Goal: Task Accomplishment & Management: Use online tool/utility

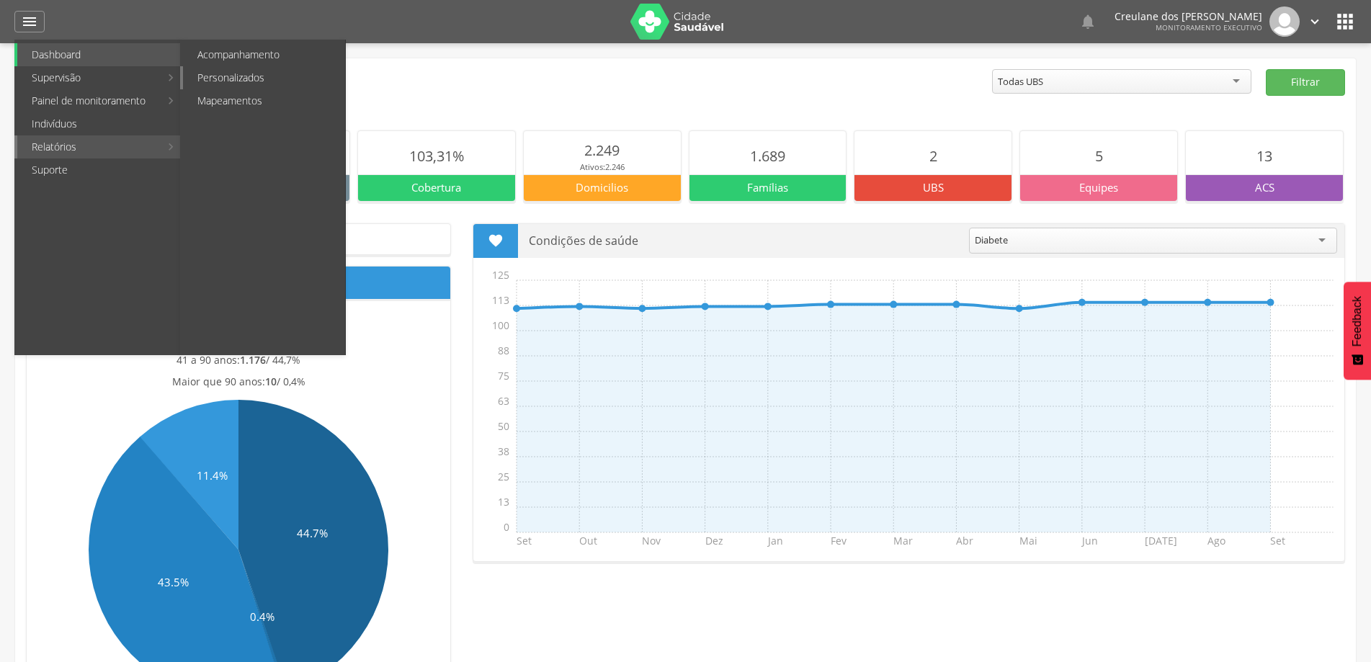
click at [251, 83] on link "Personalizados" at bounding box center [264, 77] width 162 height 23
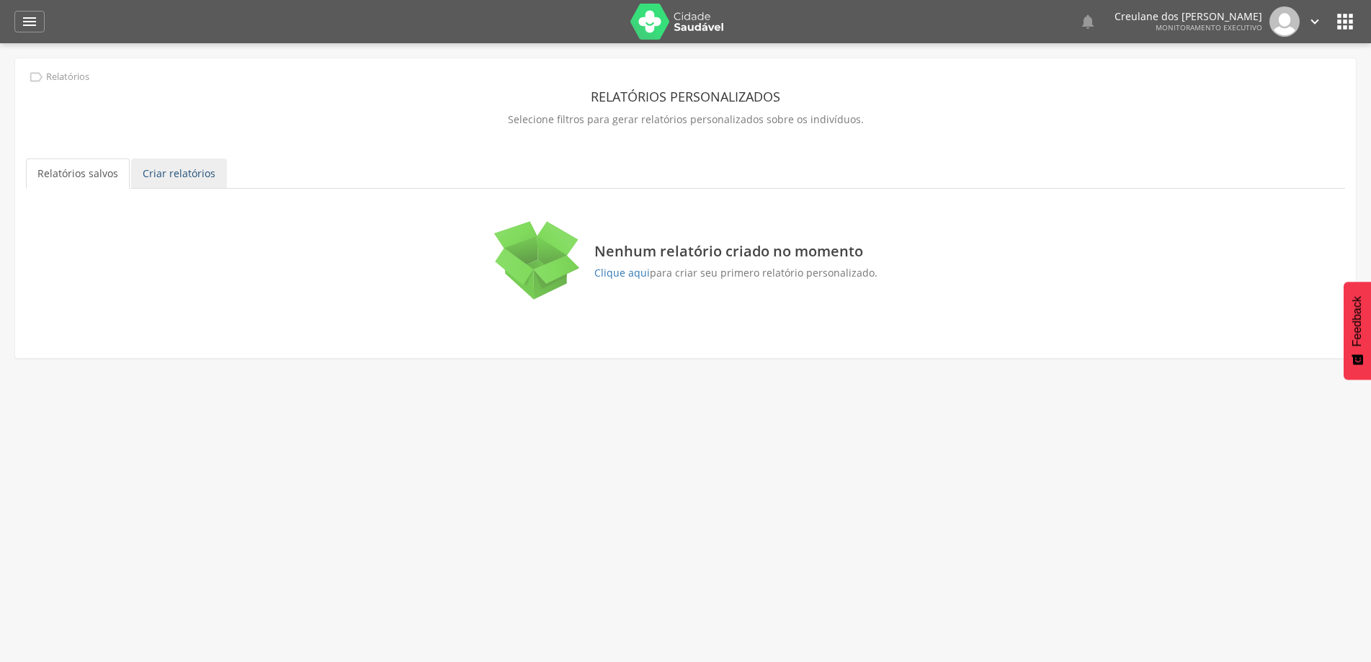
click at [192, 173] on link "Criar relatórios" at bounding box center [179, 174] width 96 height 30
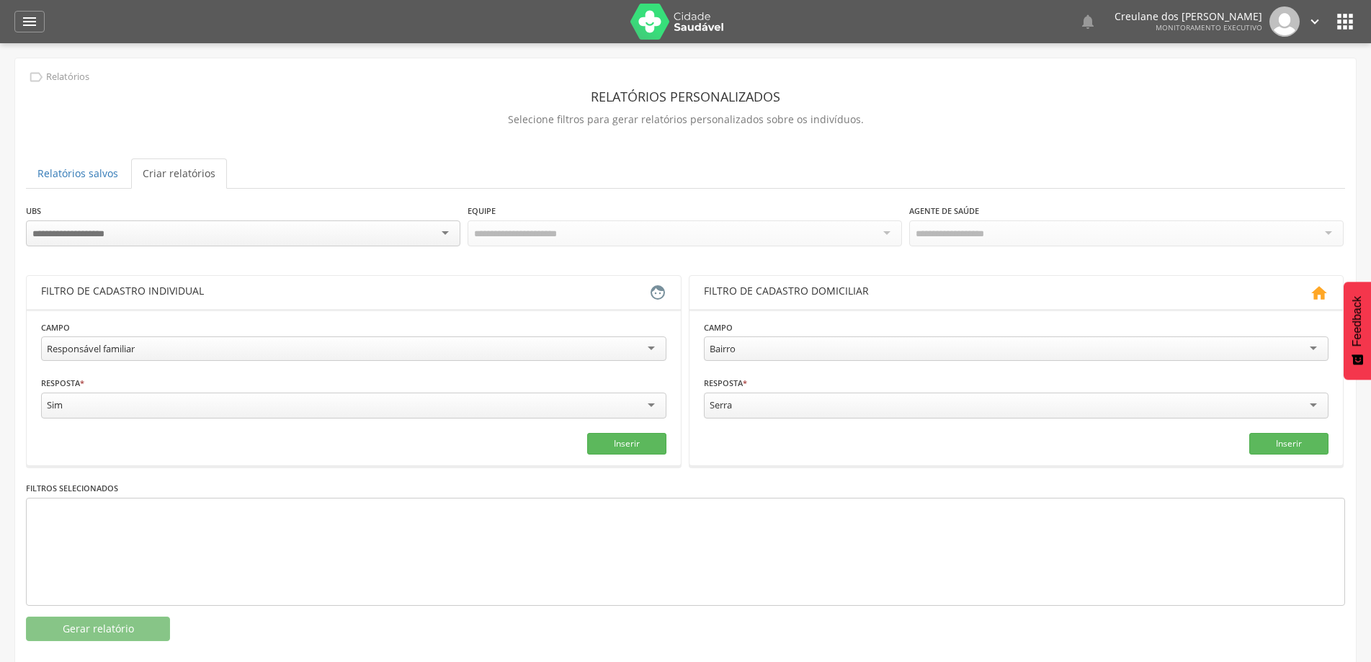
click at [648, 398] on div "Sim" at bounding box center [353, 406] width 625 height 26
click at [654, 425] on fieldset "**********" at bounding box center [353, 387] width 625 height 135
click at [651, 342] on div "Responsável familiar" at bounding box center [353, 348] width 625 height 24
click at [199, 406] on input "text" at bounding box center [195, 405] width 308 height 24
type input "*"
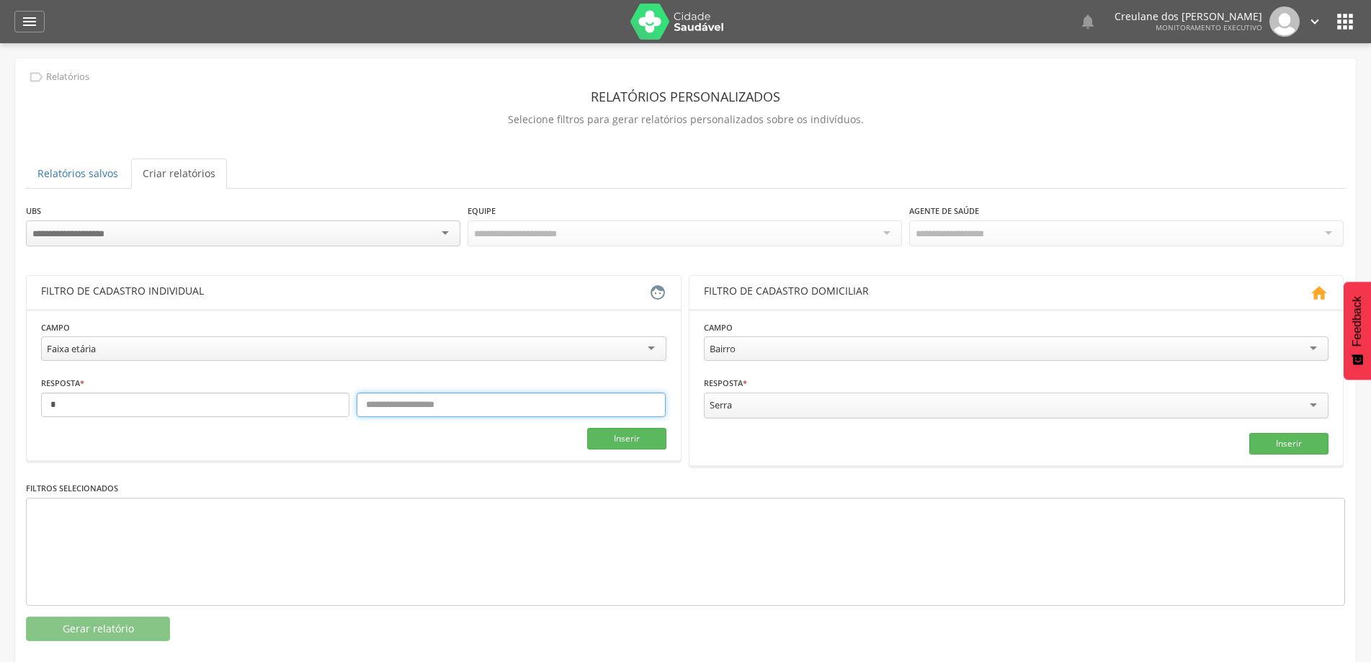
click at [414, 408] on input "text" at bounding box center [511, 405] width 308 height 24
type input "*"
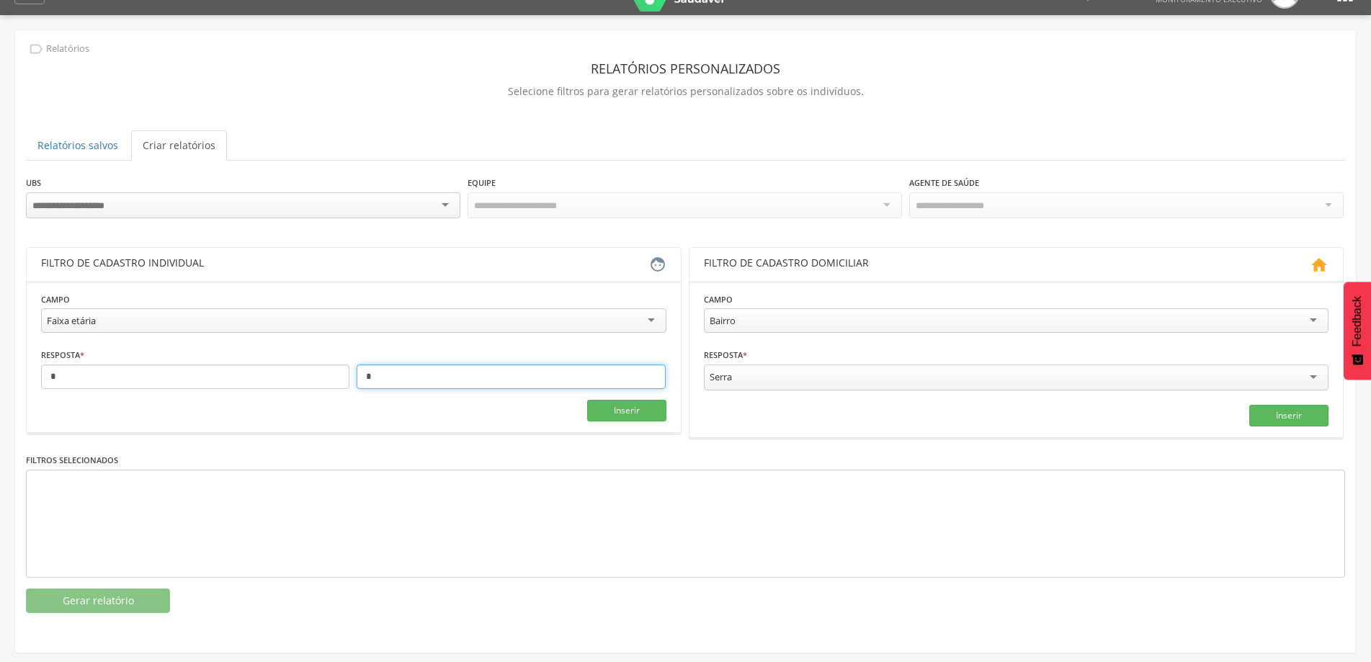
scroll to position [43, 0]
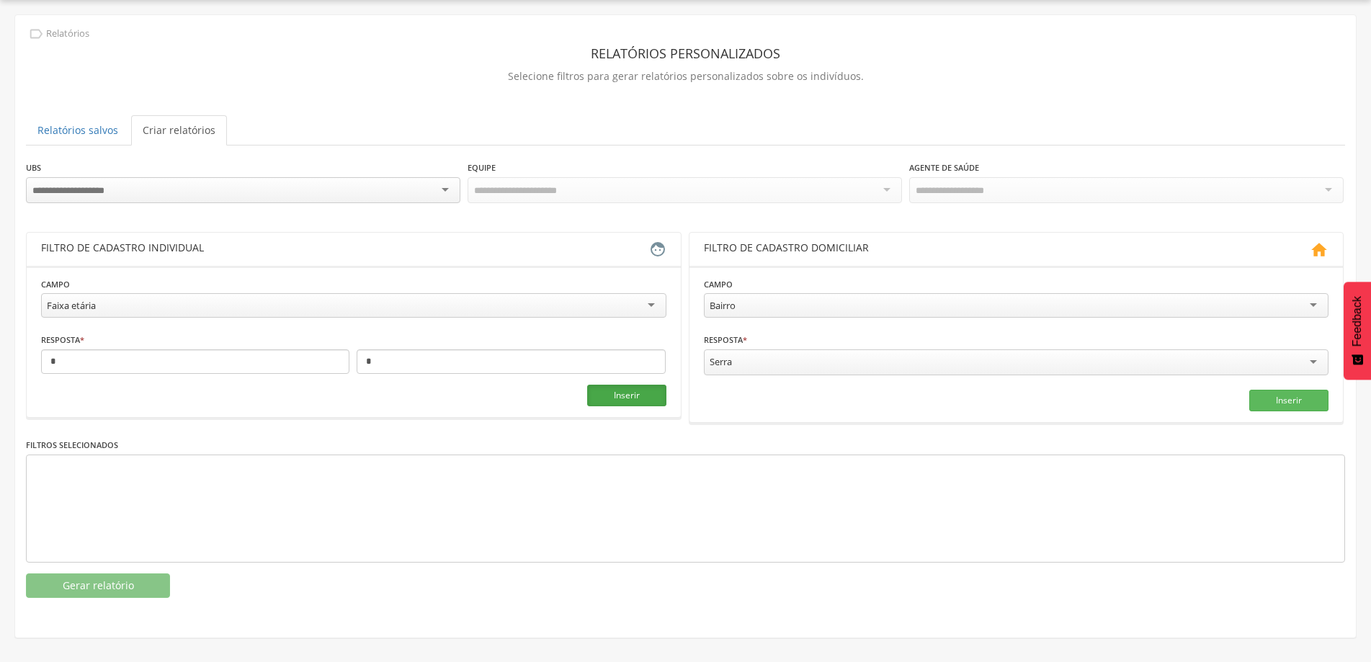
click at [623, 398] on button "Inserir" at bounding box center [626, 396] width 79 height 22
click at [93, 581] on button "Gerar relatório" at bounding box center [98, 586] width 144 height 24
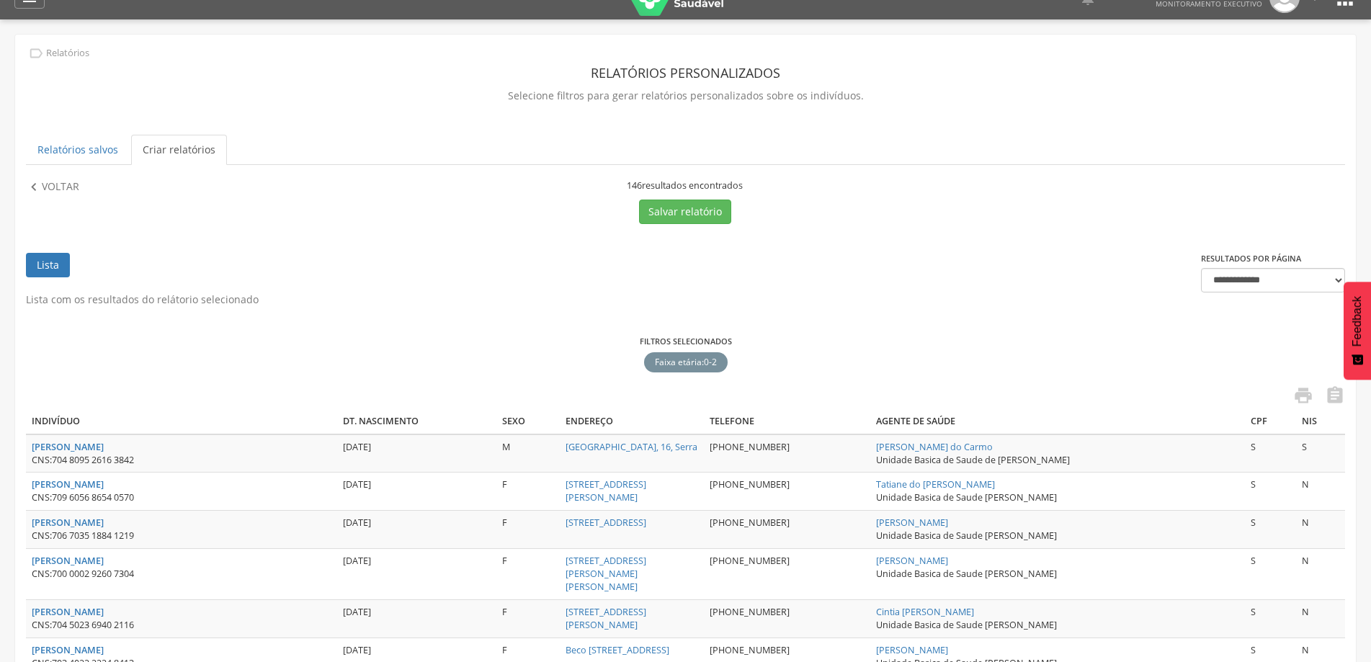
scroll to position [0, 0]
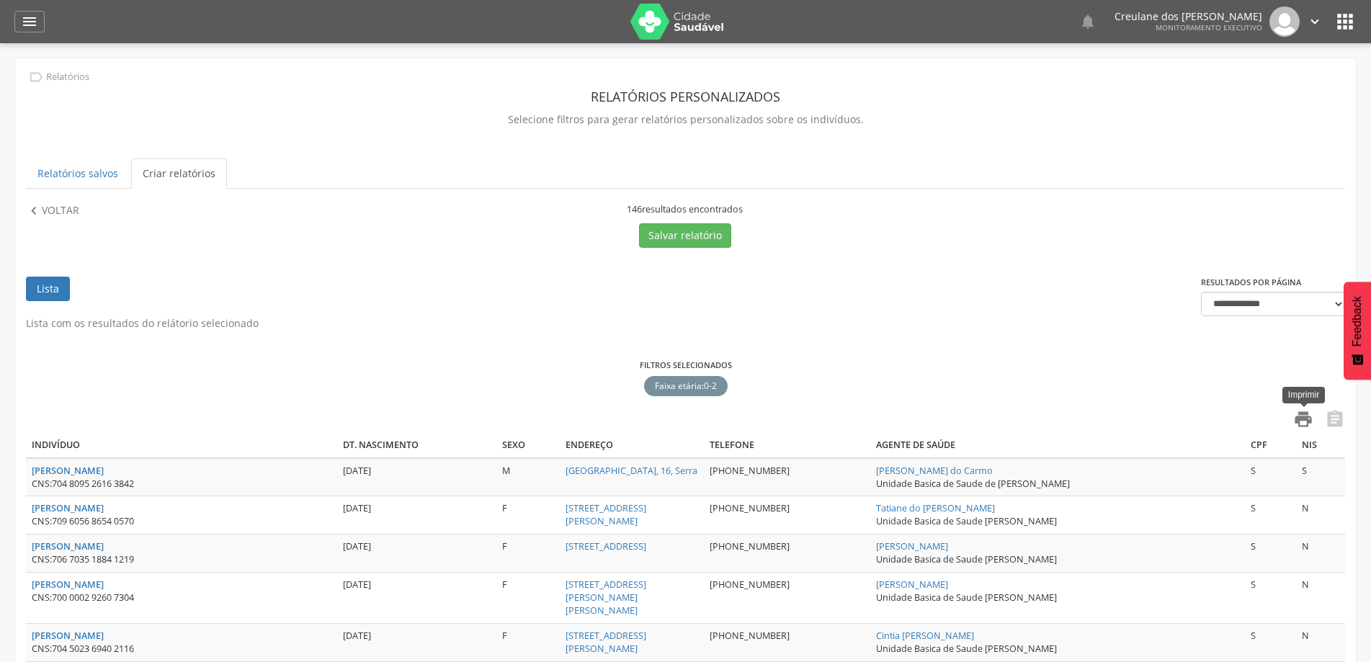
click at [1304, 421] on icon "" at bounding box center [1303, 419] width 20 height 20
click at [1267, 12] on div " Configurações Sair" at bounding box center [1292, 21] width 61 height 30
click at [1303, 16] on div " Configurações Sair" at bounding box center [1292, 21] width 61 height 30
click at [1318, 24] on icon "" at bounding box center [1315, 22] width 16 height 16
click at [1263, 83] on link "Sair" at bounding box center [1265, 83] width 114 height 18
